Goal: Task Accomplishment & Management: Use online tool/utility

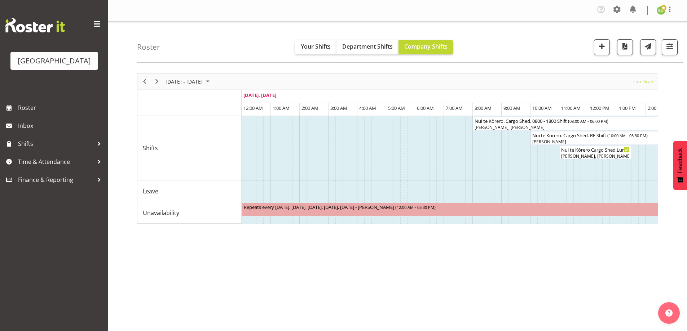
click at [281, 272] on div "[DATE] - [DATE] [DATE] Timeline Day Timeline Week Timeline Fortnight Timeline M…" at bounding box center [412, 212] width 550 height 288
click at [666, 48] on span "button" at bounding box center [669, 45] width 9 height 9
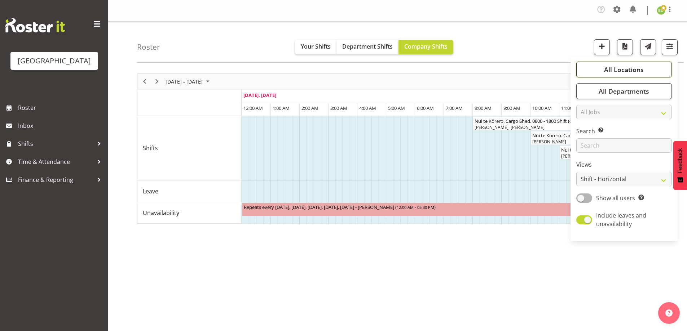
click at [620, 74] on span "All Locations" at bounding box center [624, 69] width 40 height 9
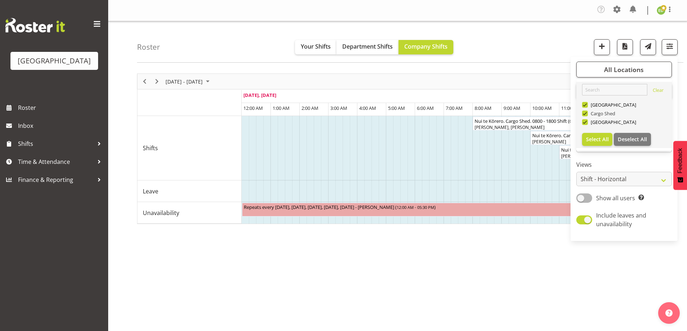
click at [585, 112] on span at bounding box center [585, 114] width 6 height 6
click at [585, 112] on input "Cargo Shed" at bounding box center [584, 113] width 5 height 5
checkbox input "false"
click at [584, 105] on span at bounding box center [585, 105] width 6 height 6
click at [584, 105] on input "[GEOGRAPHIC_DATA]" at bounding box center [584, 105] width 5 height 5
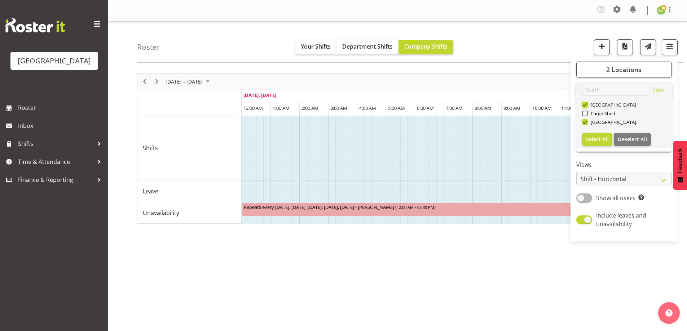
checkbox input "false"
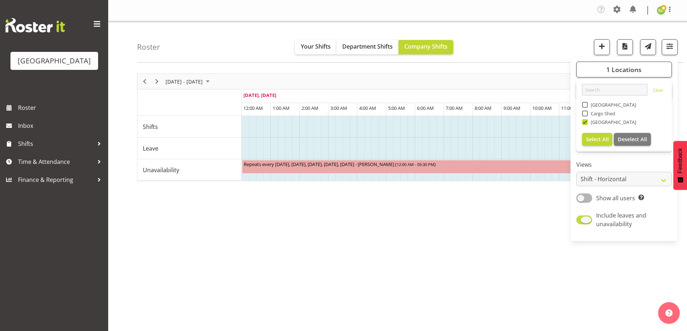
click at [579, 222] on span at bounding box center [584, 220] width 16 height 9
click at [579, 222] on input "Include leaves and unavailability" at bounding box center [578, 220] width 5 height 5
checkbox input "false"
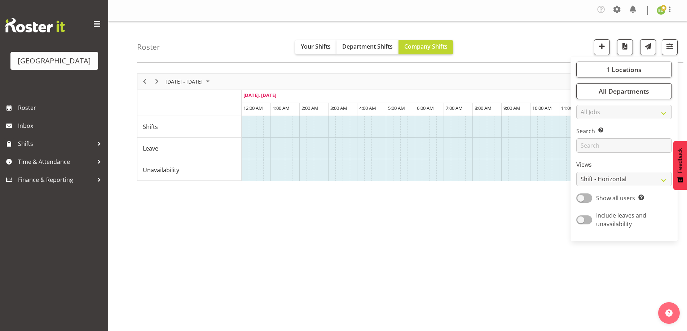
click at [284, 217] on div "[DATE] - [DATE] [DATE] Timeline Day Timeline Week Timeline Fortnight Timeline M…" at bounding box center [412, 212] width 550 height 288
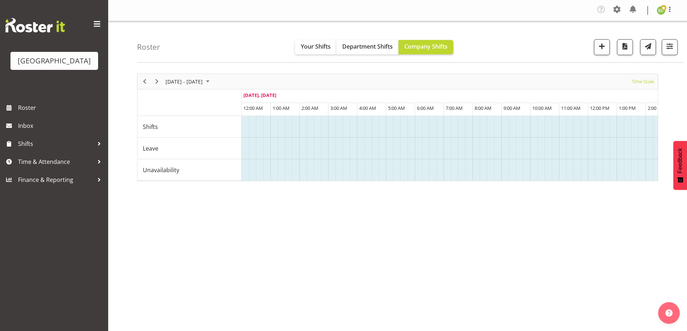
click at [583, 226] on div "[DATE] - [DATE] [DATE] Timeline Day Timeline Week Timeline Fortnight Timeline M…" at bounding box center [412, 212] width 550 height 288
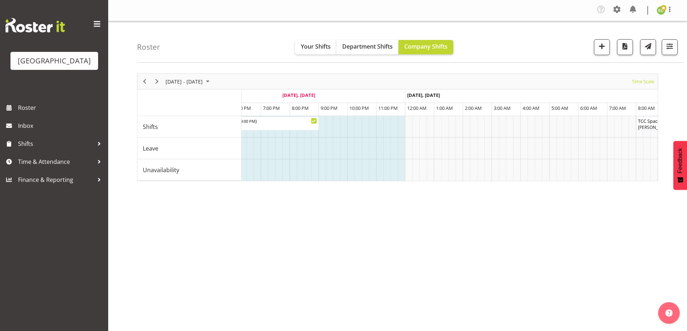
scroll to position [0, 581]
